Goal: Use online tool/utility: Utilize a website feature to perform a specific function

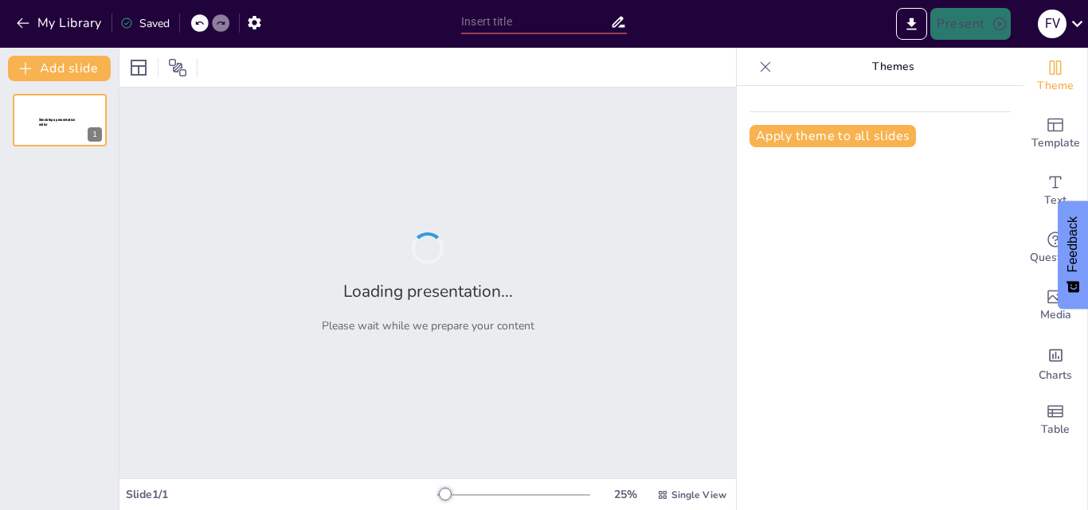
type input "Perú en el Siglo XX: Cambios Sociales y Políticos"
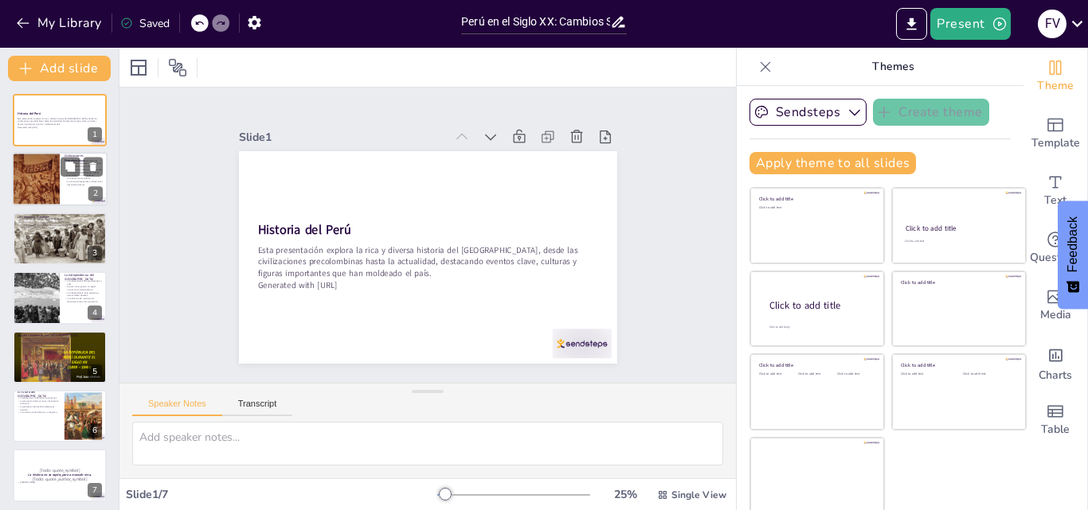
click at [65, 178] on p "Las influencias culturales se mantienen hasta [DATE]." at bounding box center [84, 177] width 38 height 6
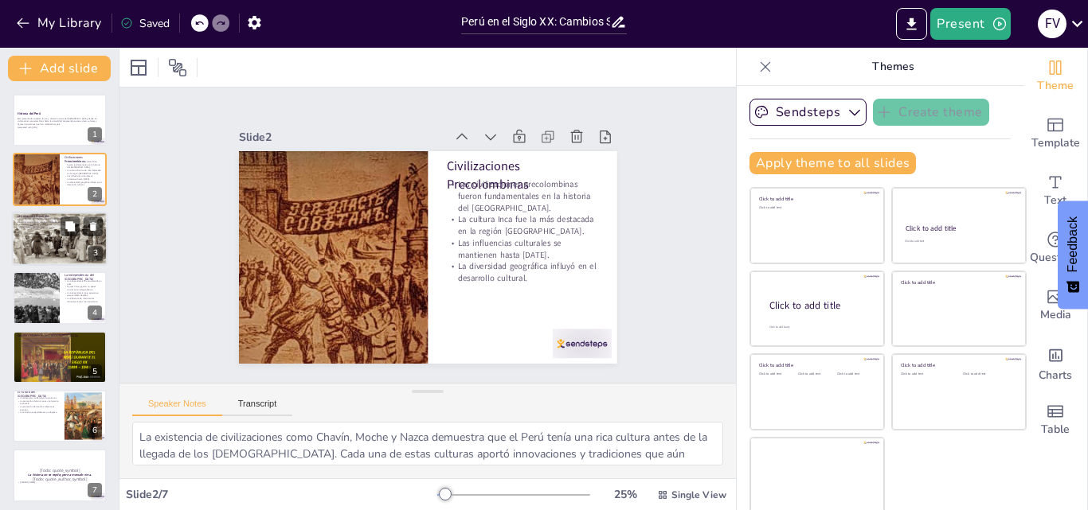
click at [80, 257] on div at bounding box center [60, 239] width 96 height 57
type textarea "La captura y ejecución [PERSON_NAME] simboliza la caída del [PERSON_NAME], que …"
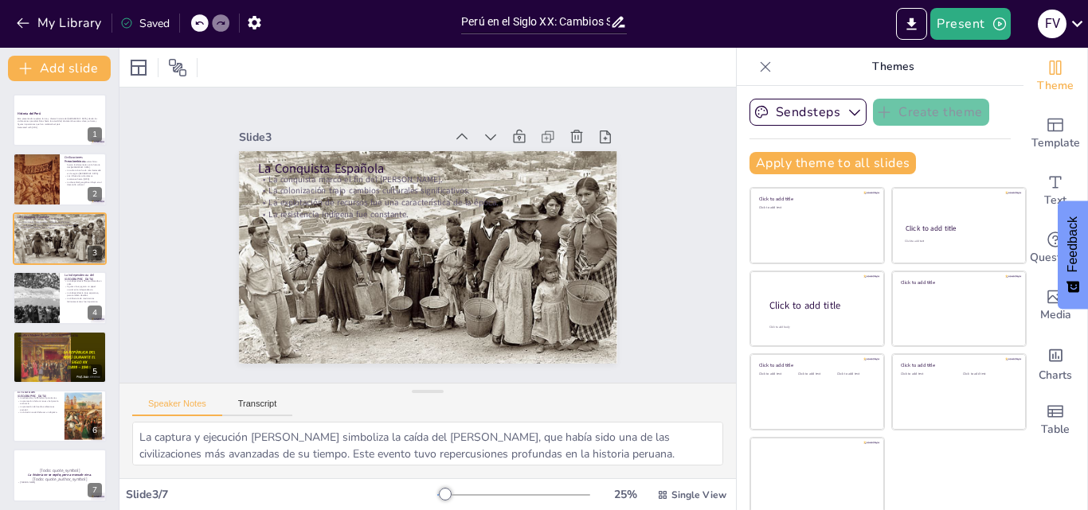
drag, startPoint x: 1020, startPoint y: 0, endPoint x: 879, endPoint y: 149, distance: 205.0
click at [879, 149] on div "Sendsteps Create theme Apply theme to all slides Click to add title Click to ad…" at bounding box center [879, 143] width 261 height 88
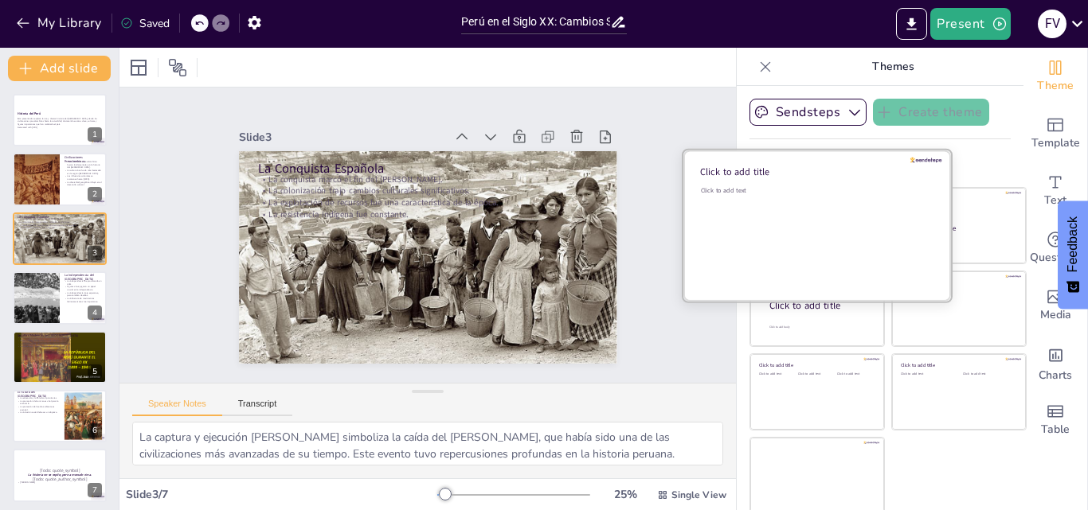
click at [753, 213] on div "Click to add text" at bounding box center [815, 235] width 228 height 99
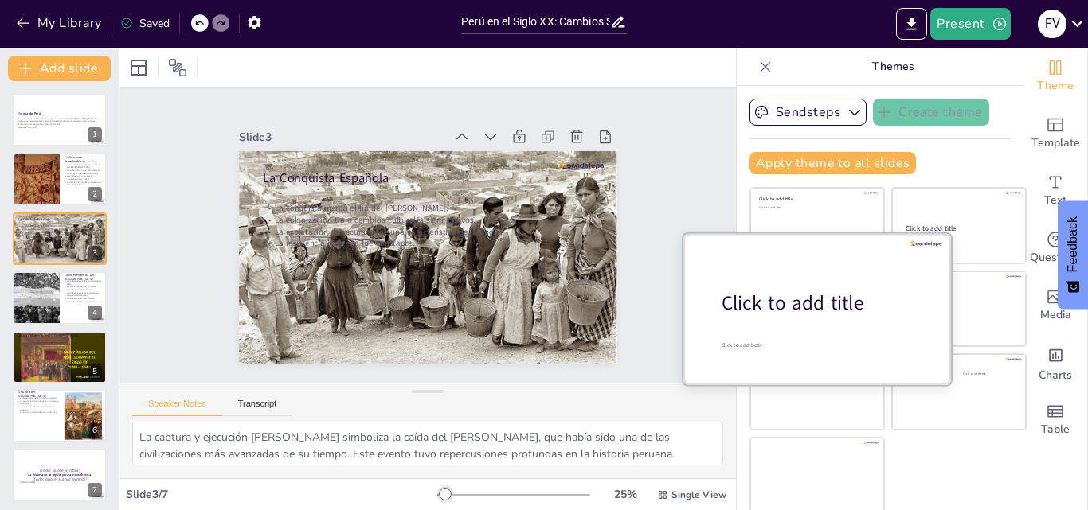
click at [772, 298] on div "Click to add title" at bounding box center [822, 303] width 203 height 27
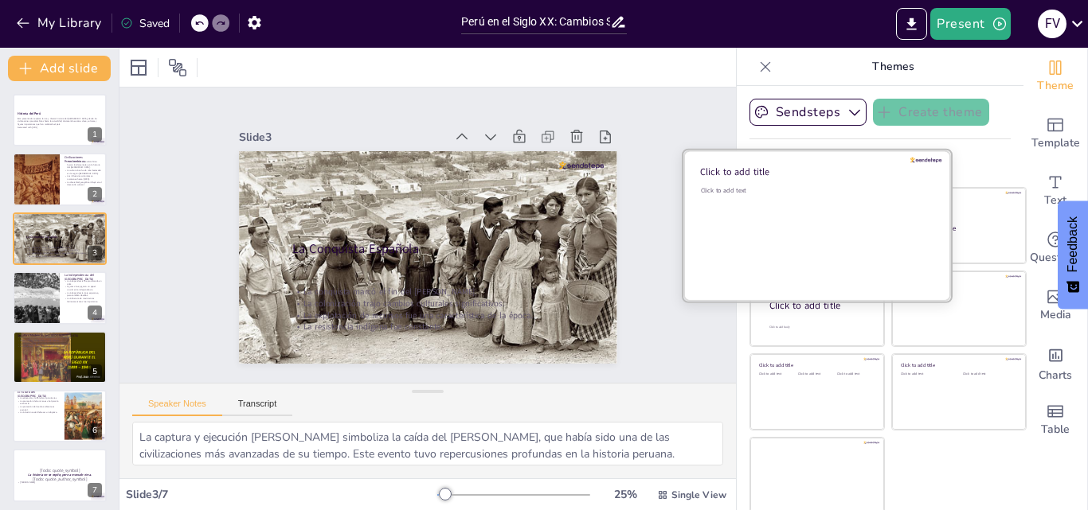
click at [773, 225] on div "Click to add text" at bounding box center [815, 235] width 228 height 99
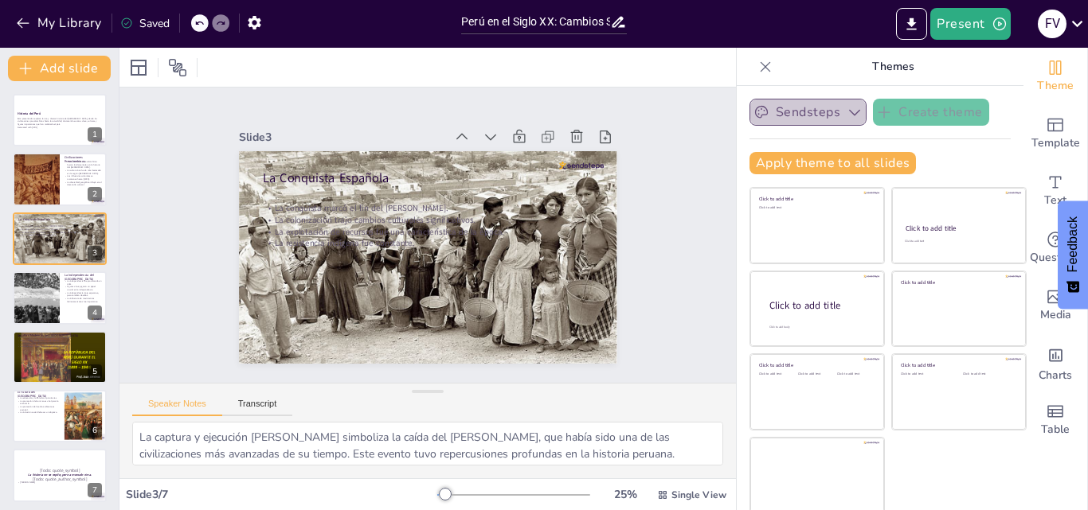
click at [847, 107] on icon "button" at bounding box center [855, 112] width 16 height 16
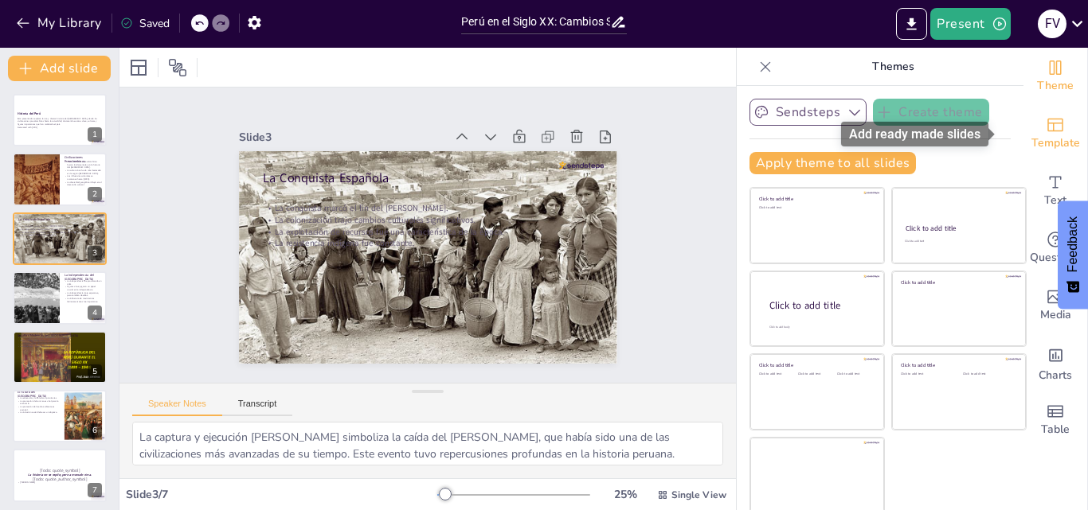
click at [1047, 131] on icon "Add ready made slides" at bounding box center [1055, 126] width 16 height 14
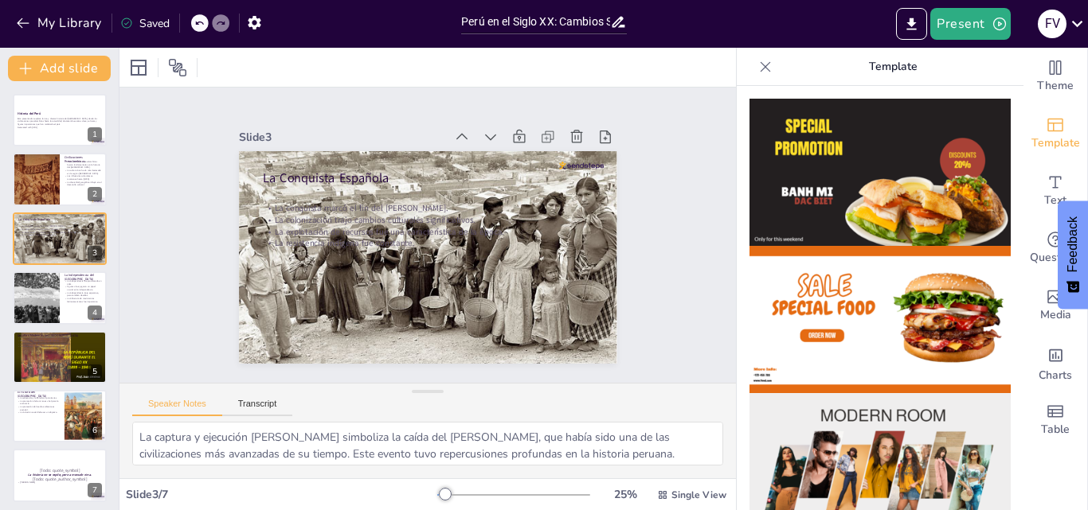
click at [875, 310] on img at bounding box center [879, 319] width 261 height 147
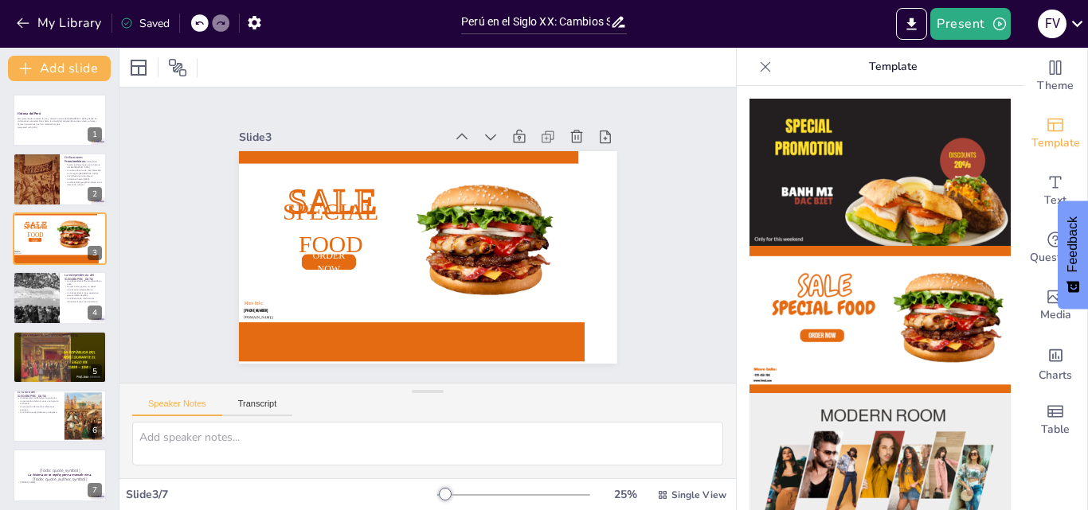
click at [835, 217] on img at bounding box center [879, 172] width 261 height 147
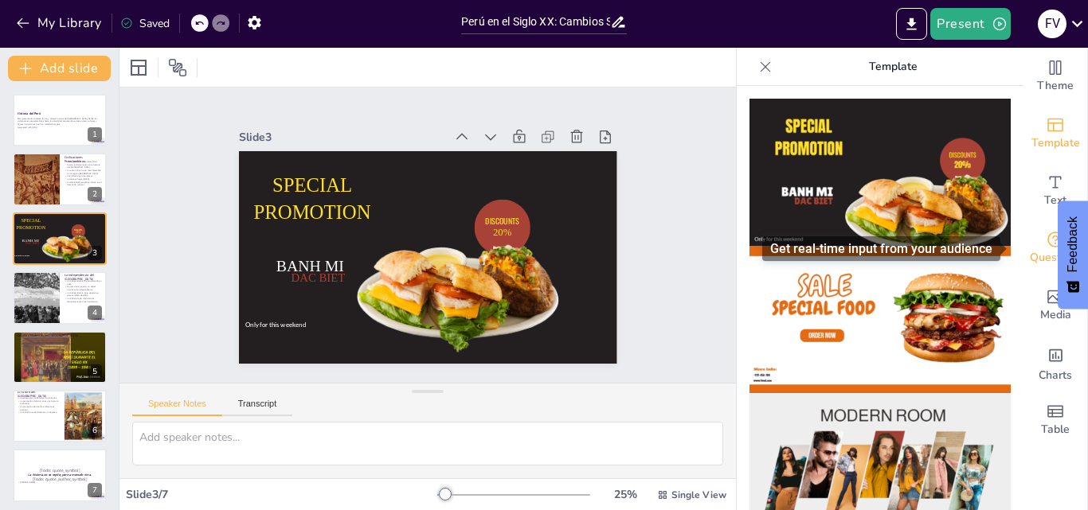
click at [1030, 250] on span "Questions" at bounding box center [1056, 258] width 52 height 18
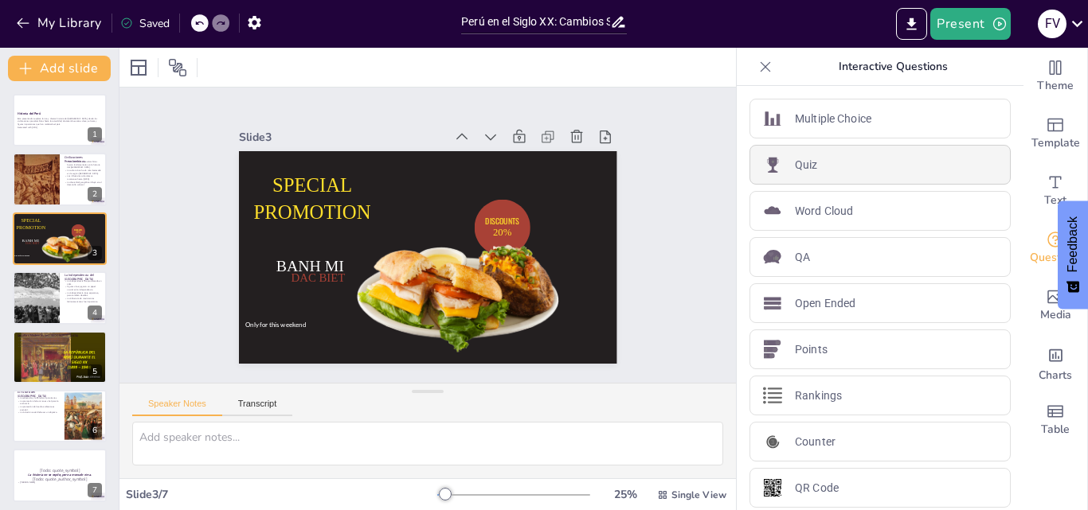
click at [917, 176] on div "Quiz" at bounding box center [879, 165] width 261 height 40
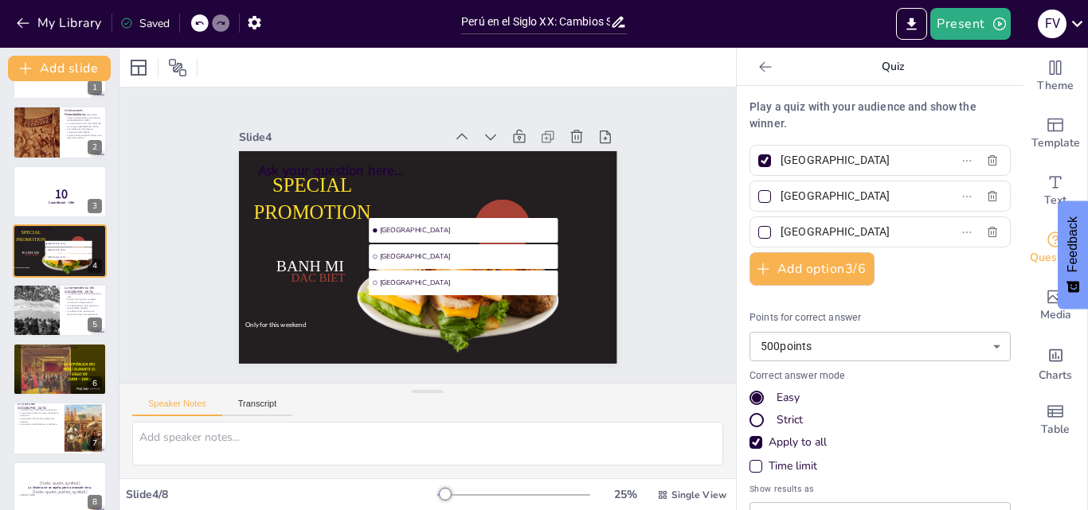
scroll to position [64, 0]
